Goal: Navigation & Orientation: Go to known website

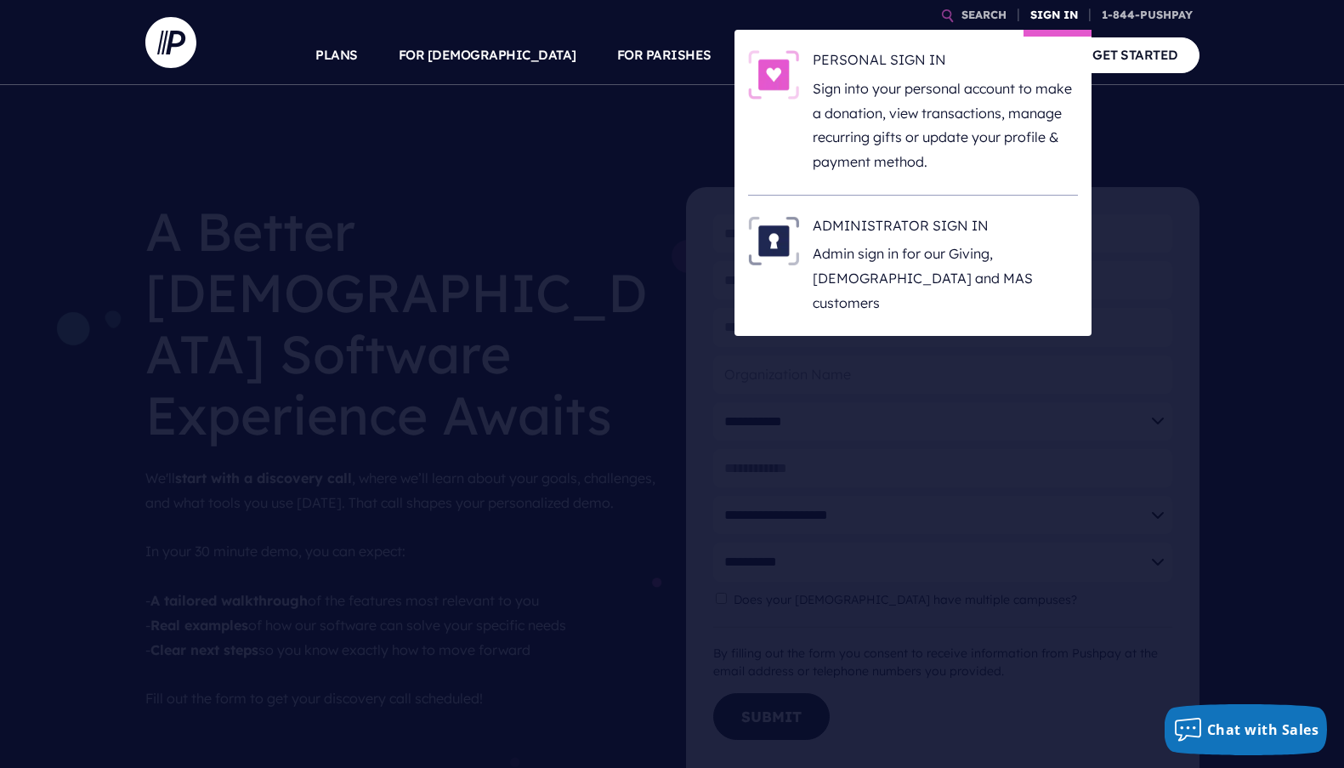
click at [1036, 11] on link "SIGN IN" at bounding box center [1054, 15] width 61 height 30
click at [957, 269] on p "Admin sign in for our Giving, [DEMOGRAPHIC_DATA] and MAS customers" at bounding box center [945, 277] width 265 height 73
